Goal: Navigation & Orientation: Find specific page/section

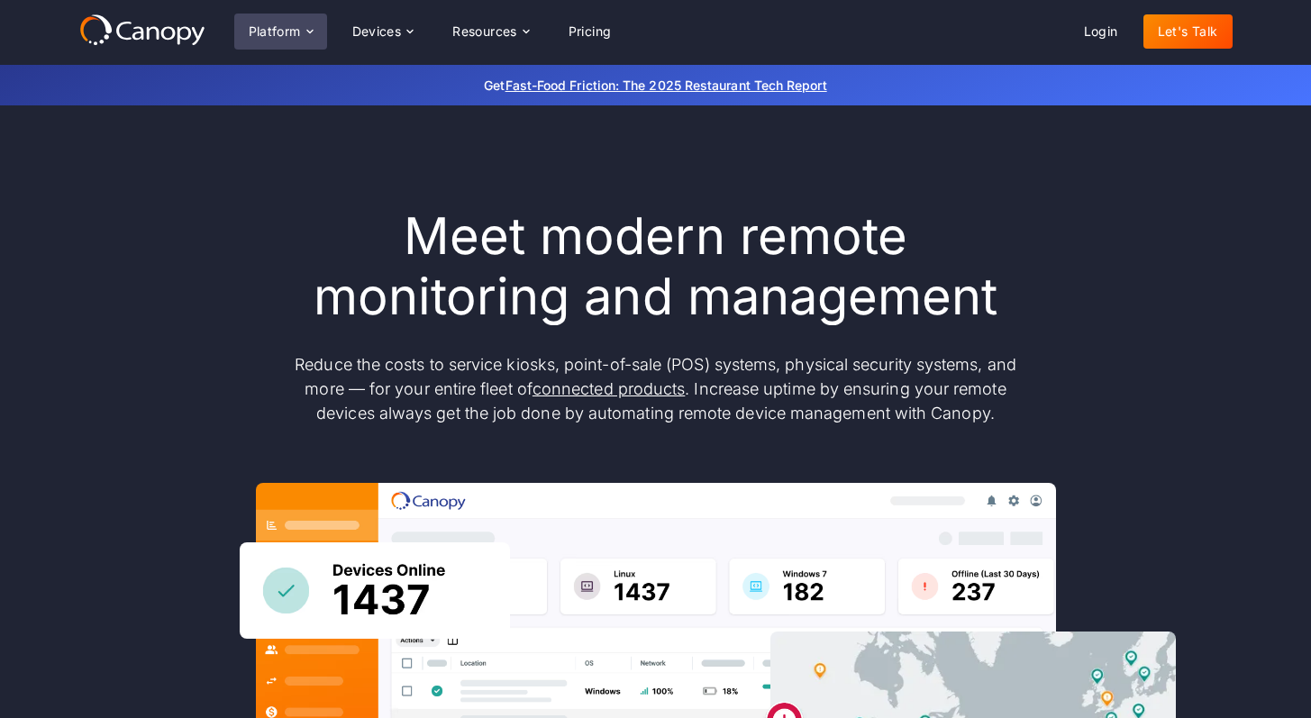
click at [287, 31] on div "Platform" at bounding box center [275, 31] width 52 height 13
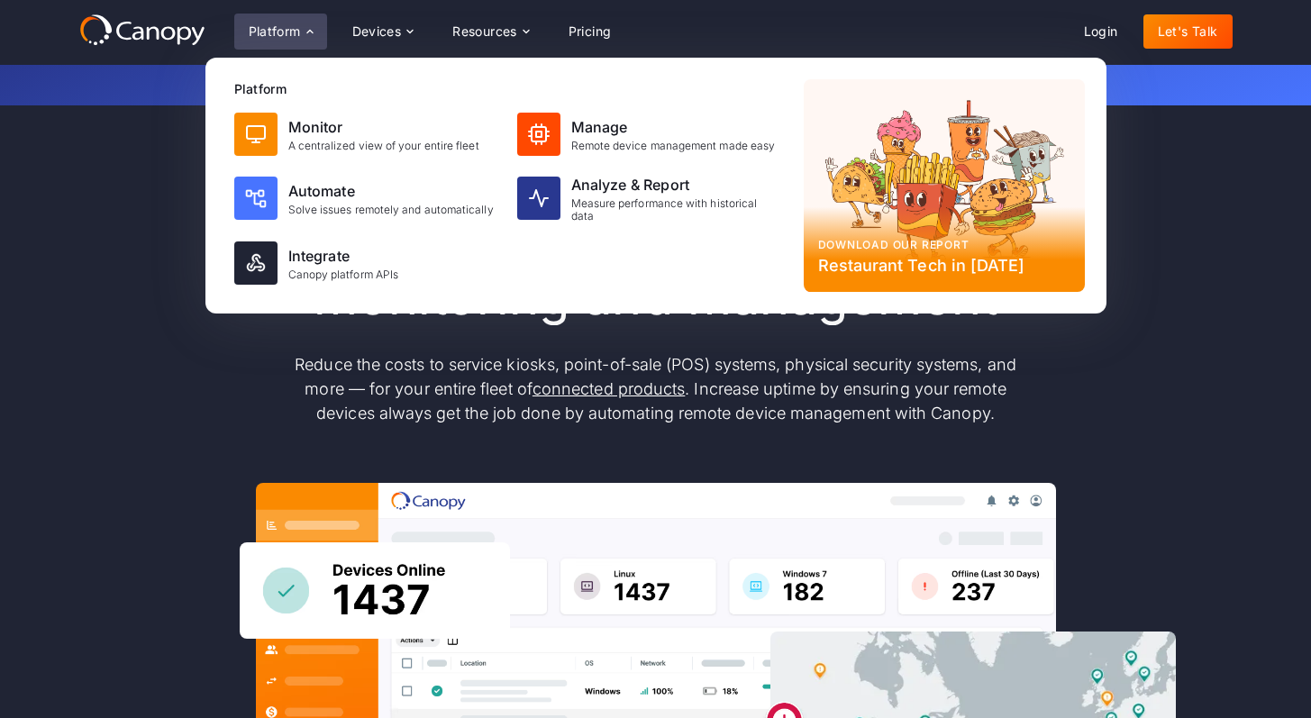
click at [287, 31] on div "Platform" at bounding box center [275, 31] width 52 height 13
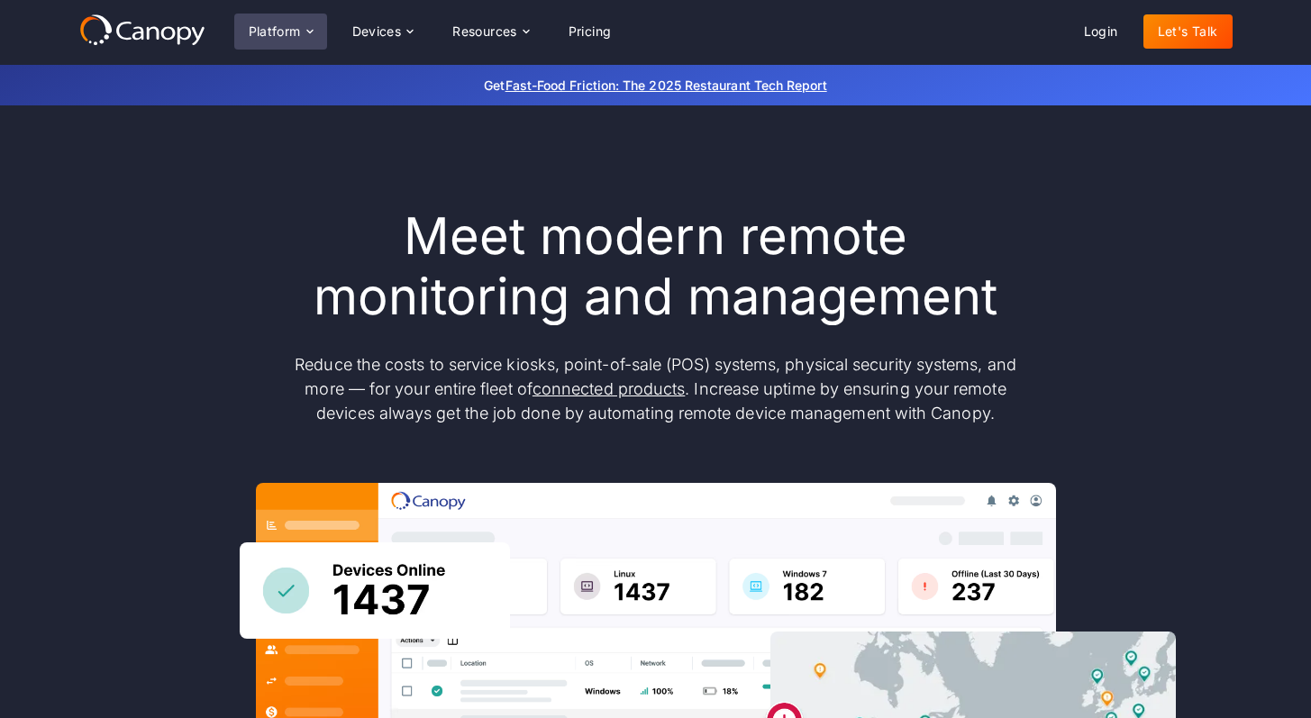
click at [302, 32] on div "Platform" at bounding box center [280, 32] width 93 height 36
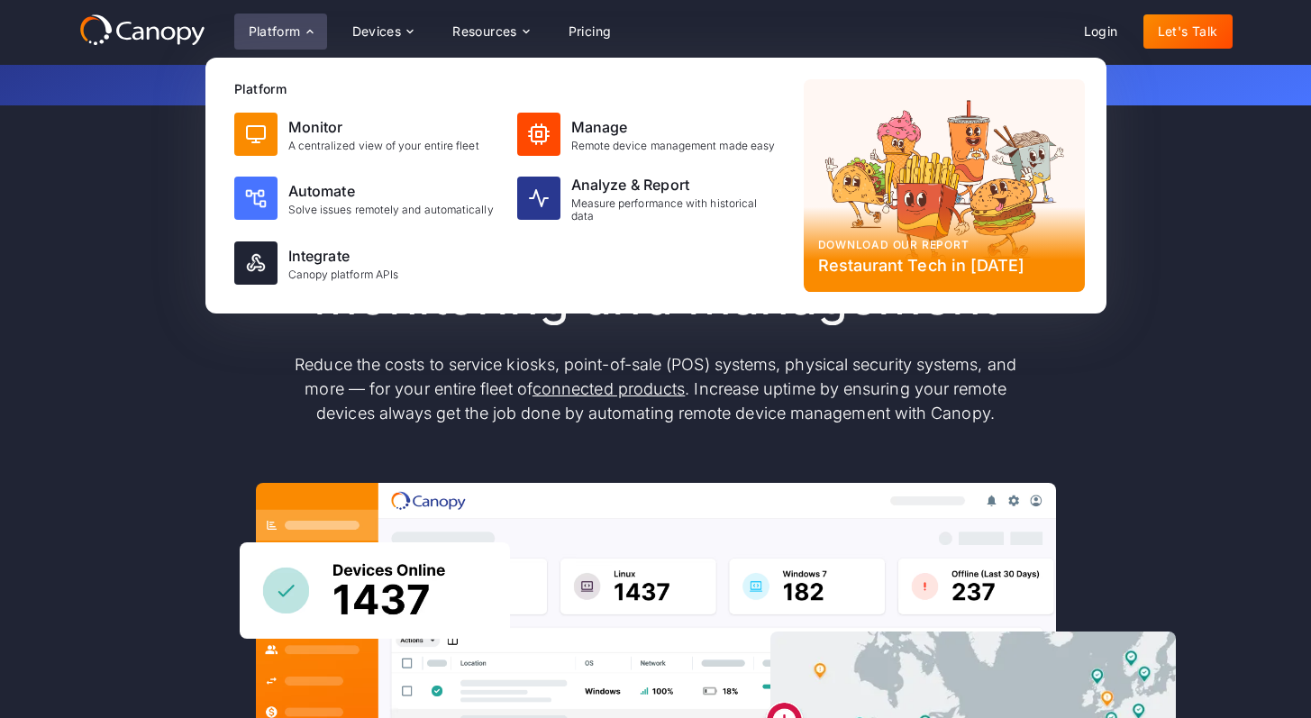
click at [303, 32] on icon at bounding box center [310, 31] width 14 height 14
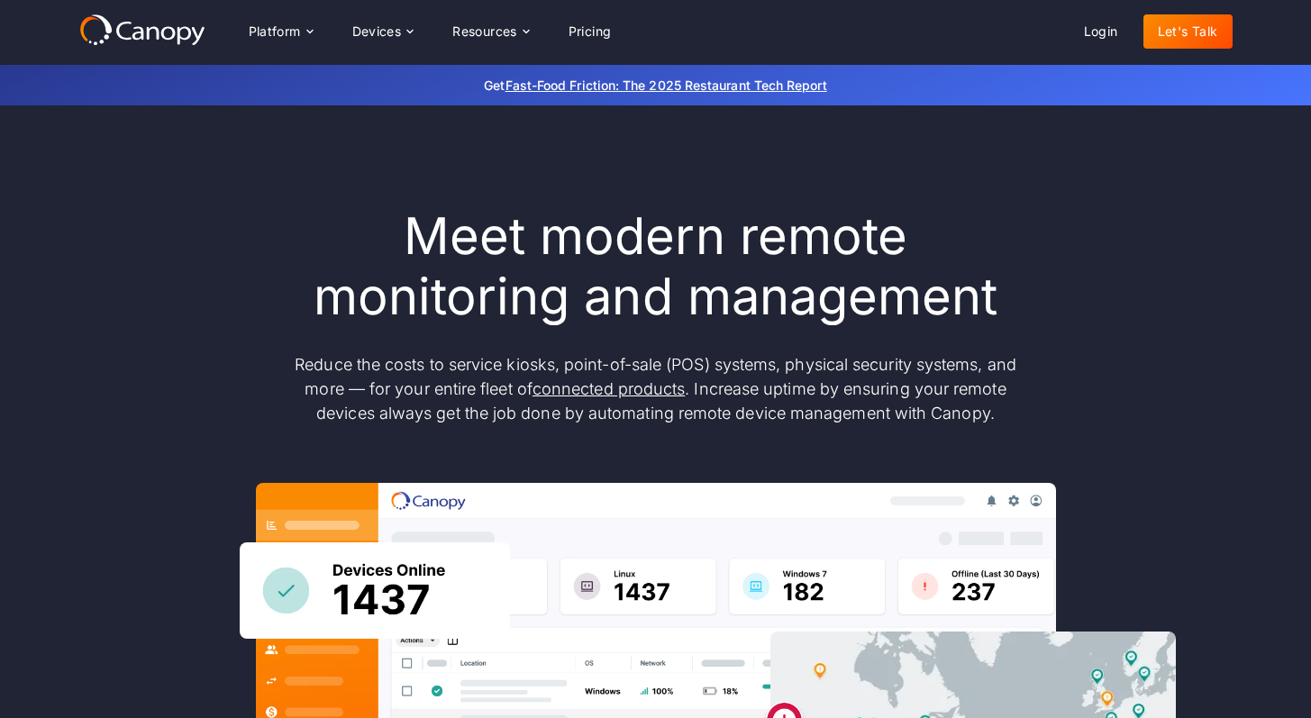
click at [431, 32] on div "Platform Platform Monitor A centralized view of your entire fleet Manage Remote…" at bounding box center [430, 32] width 392 height 36
click at [412, 31] on icon at bounding box center [410, 31] width 14 height 14
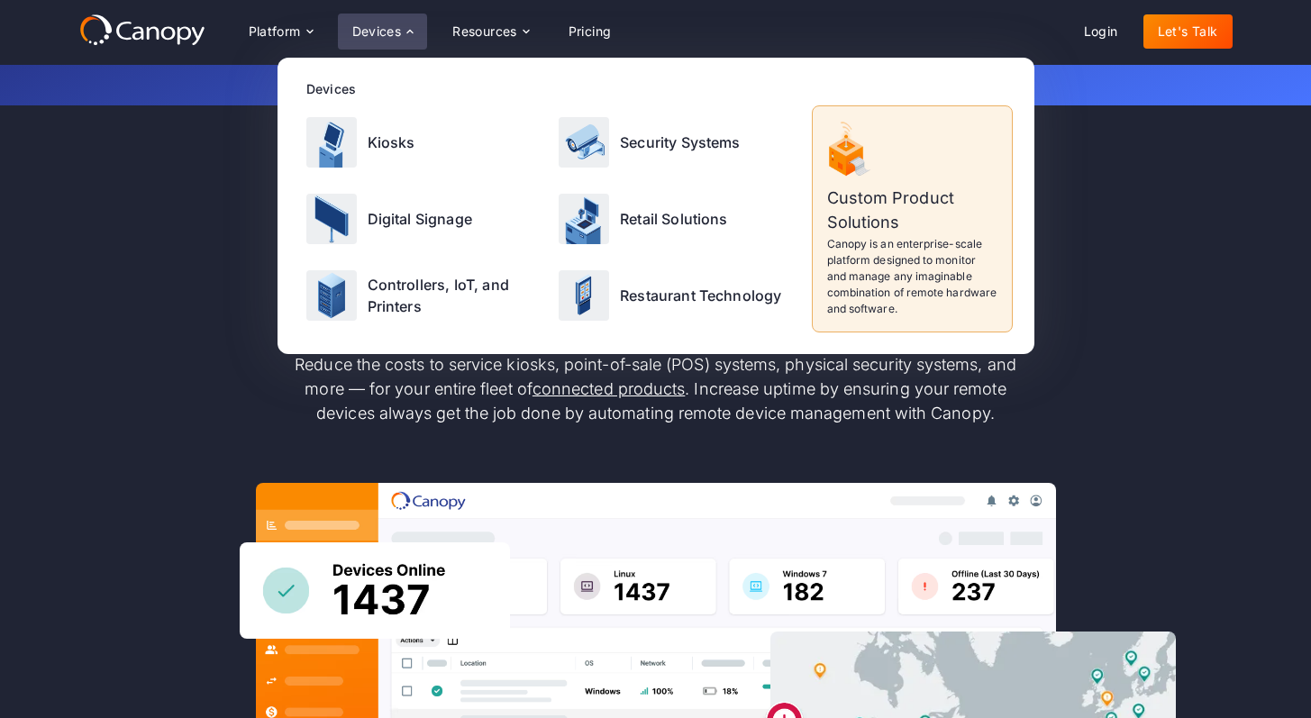
click at [412, 31] on icon at bounding box center [410, 32] width 6 height 4
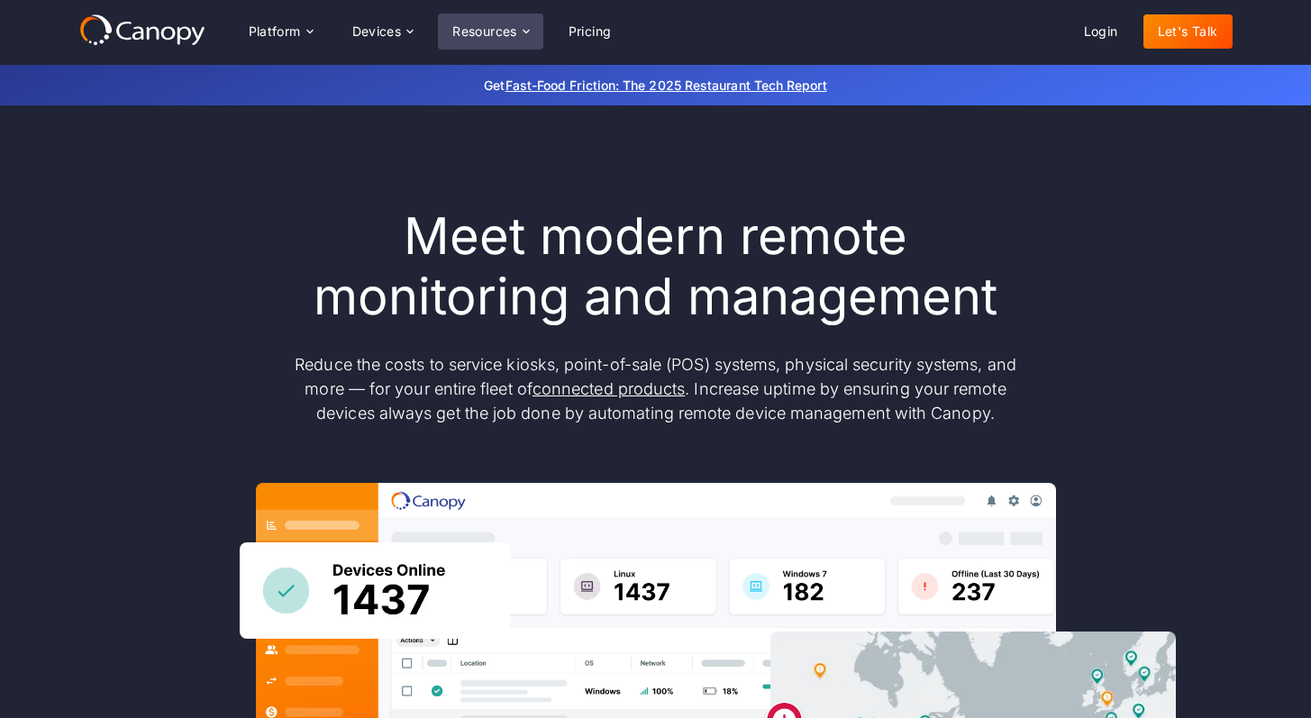
click at [505, 31] on div "Resources" at bounding box center [484, 31] width 65 height 13
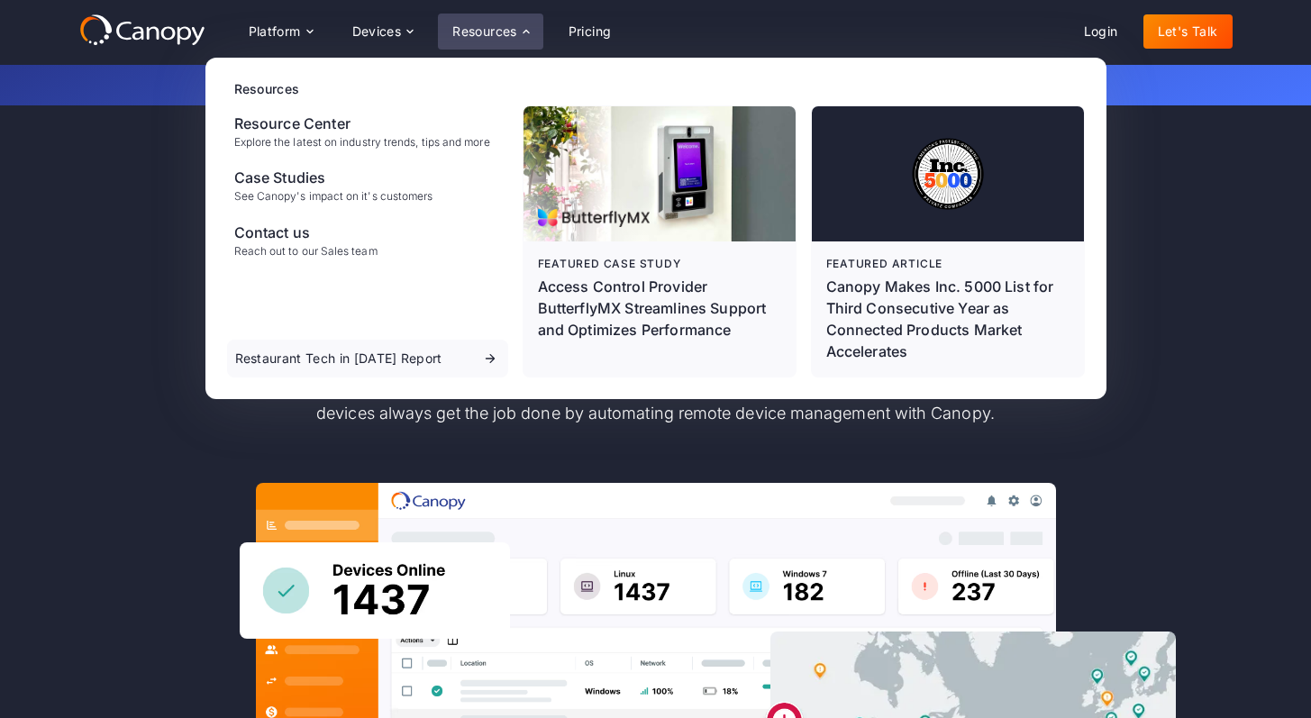
click at [505, 31] on div "Resources" at bounding box center [484, 31] width 65 height 13
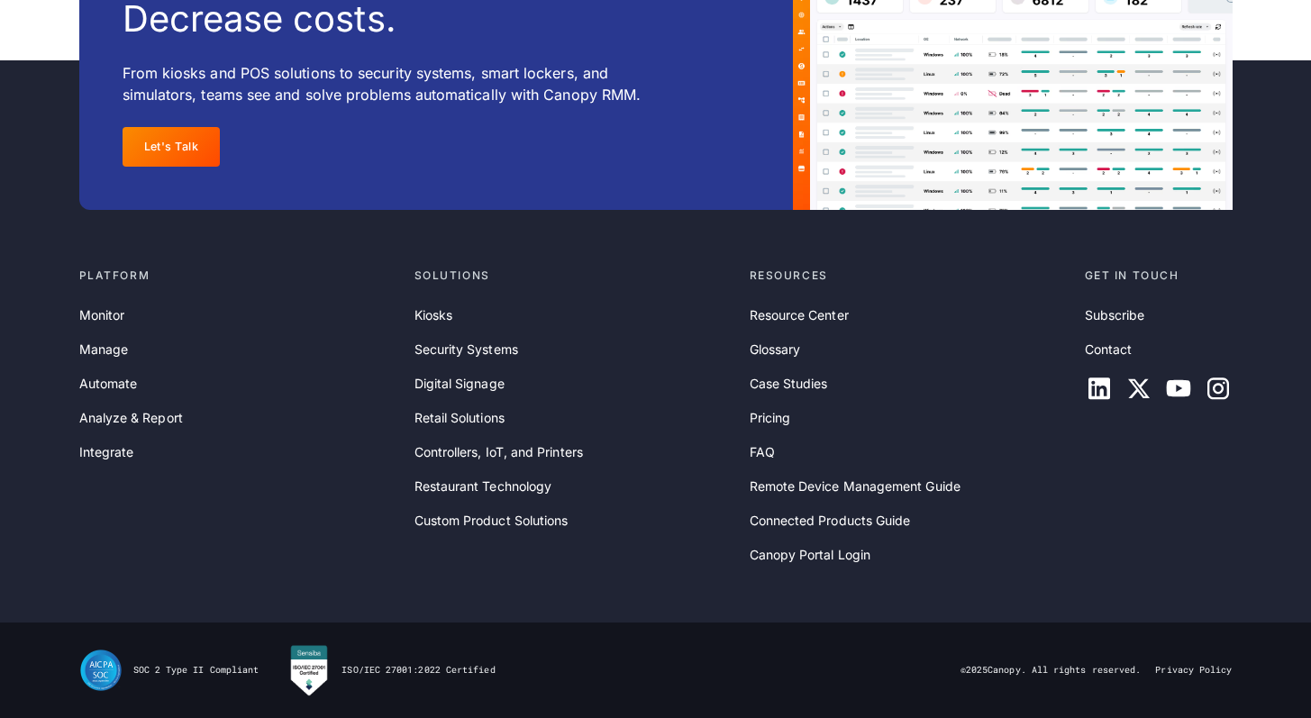
scroll to position [5895, 0]
click at [825, 553] on link "Canopy Portal Login" at bounding box center [811, 555] width 122 height 20
